Goal: Obtain resource: Obtain resource

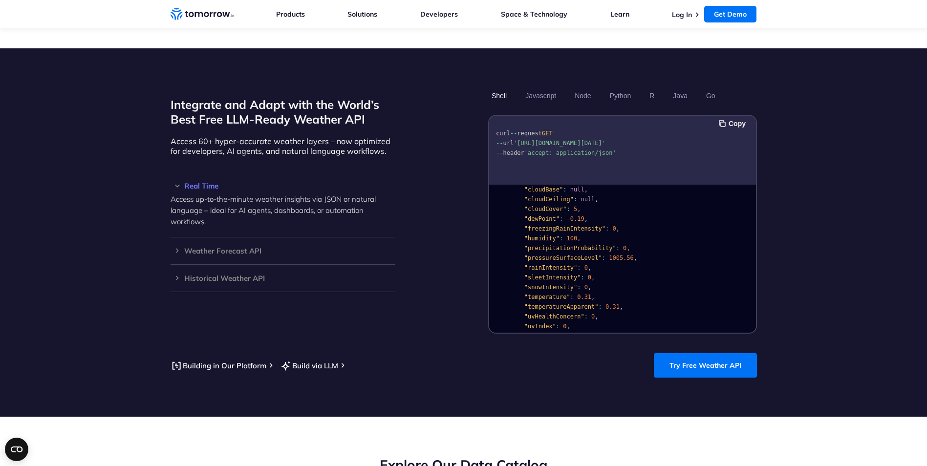
scroll to position [57, 0]
click at [553, 88] on button "Javascript" at bounding box center [541, 95] width 38 height 17
click at [547, 87] on button "Javascript" at bounding box center [541, 95] width 38 height 17
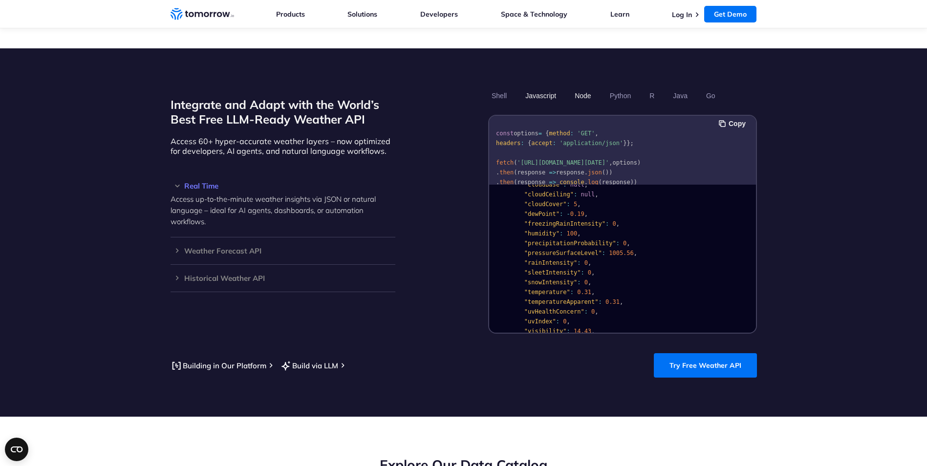
click at [580, 87] on button "Node" at bounding box center [582, 95] width 23 height 17
click at [620, 87] on button "Python" at bounding box center [620, 95] width 28 height 17
drag, startPoint x: 547, startPoint y: 152, endPoint x: 582, endPoint y: 152, distance: 34.7
click at [582, 152] on span ""[URL][DOMAIN_NAME][DATE]"" at bounding box center [560, 153] width 92 height 7
copy span "&apikey=XXX"
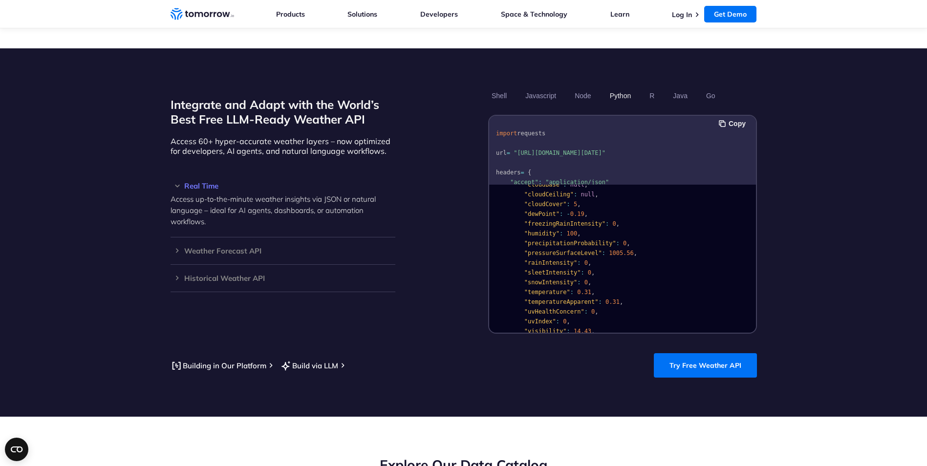
drag, startPoint x: 605, startPoint y: 139, endPoint x: 547, endPoint y: 154, distance: 60.0
click at [547, 154] on span ""[URL][DOMAIN_NAME][DATE]"" at bounding box center [560, 153] width 92 height 7
copy span "weather/realtime?location=[GEOGRAPHIC_DATA]"
drag, startPoint x: 688, startPoint y: 352, endPoint x: 688, endPoint y: 361, distance: 8.8
click at [688, 353] on link "Try Free Weather API" at bounding box center [705, 365] width 103 height 24
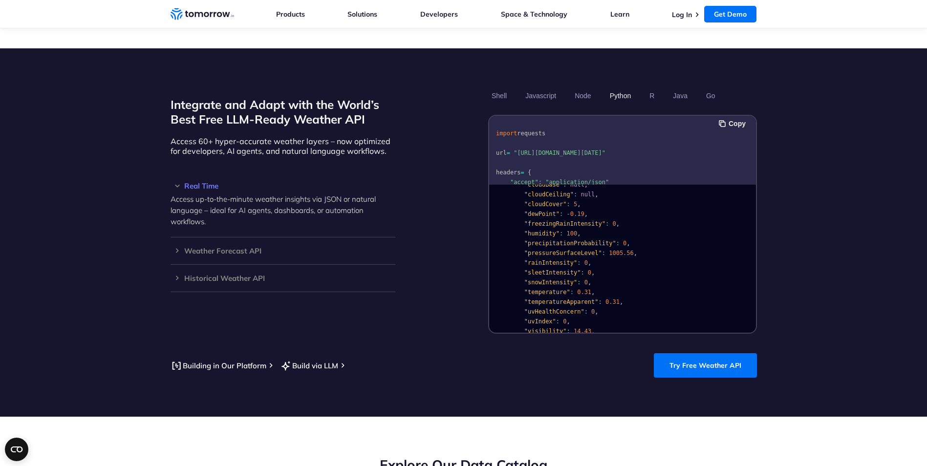
click at [619, 233] on pre "{ "data" : { "time" : "[DATE]T13:53:00Z" , "values" : { "cloudBase" : null , "c…" at bounding box center [622, 305] width 267 height 348
click at [733, 118] on button "Copy" at bounding box center [734, 123] width 30 height 11
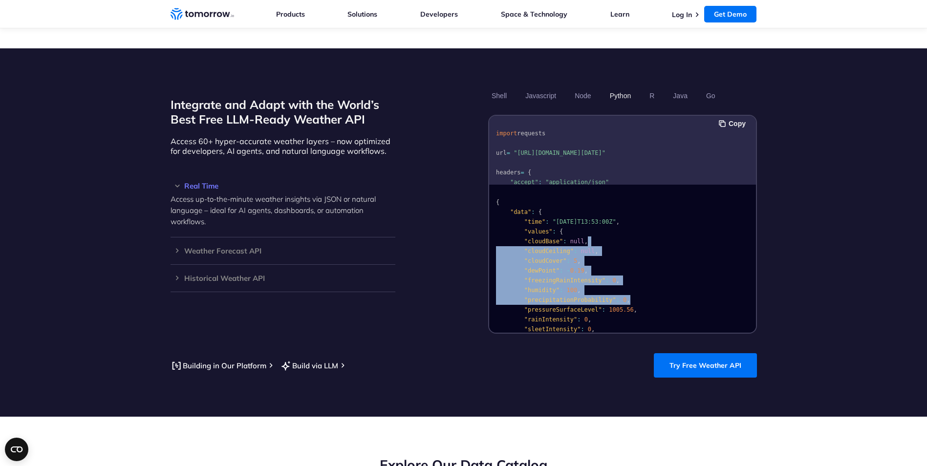
drag, startPoint x: 752, startPoint y: 231, endPoint x: 753, endPoint y: 287, distance: 56.2
click at [753, 287] on div "{ "data" : { "time" : "[DATE]T13:53:00Z" , "values" : { "cloudBase" : null , "c…" at bounding box center [622, 259] width 267 height 148
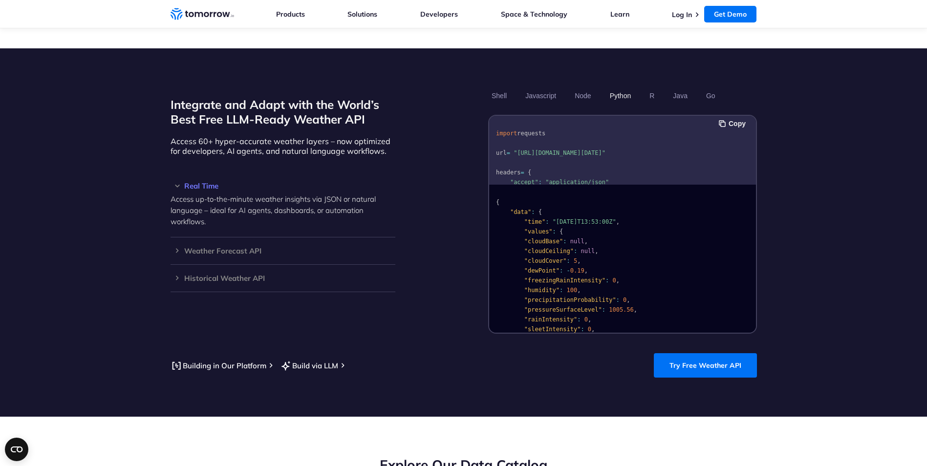
drag, startPoint x: 753, startPoint y: 277, endPoint x: 784, endPoint y: 139, distance: 141.4
click at [791, 140] on section "Integrate and Adapt with the World’s Best Free LLM-Ready Weather API Access 60+…" at bounding box center [463, 232] width 927 height 369
drag, startPoint x: 545, startPoint y: 159, endPoint x: 595, endPoint y: 160, distance: 50.4
click at [595, 160] on span ""application/json"" at bounding box center [578, 158] width 64 height 7
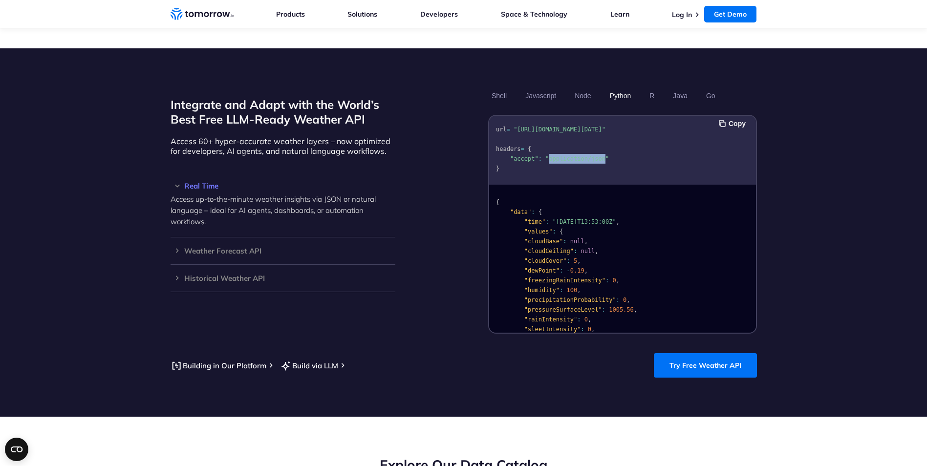
copy span "application/json"
